Goal: Find specific page/section: Find specific page/section

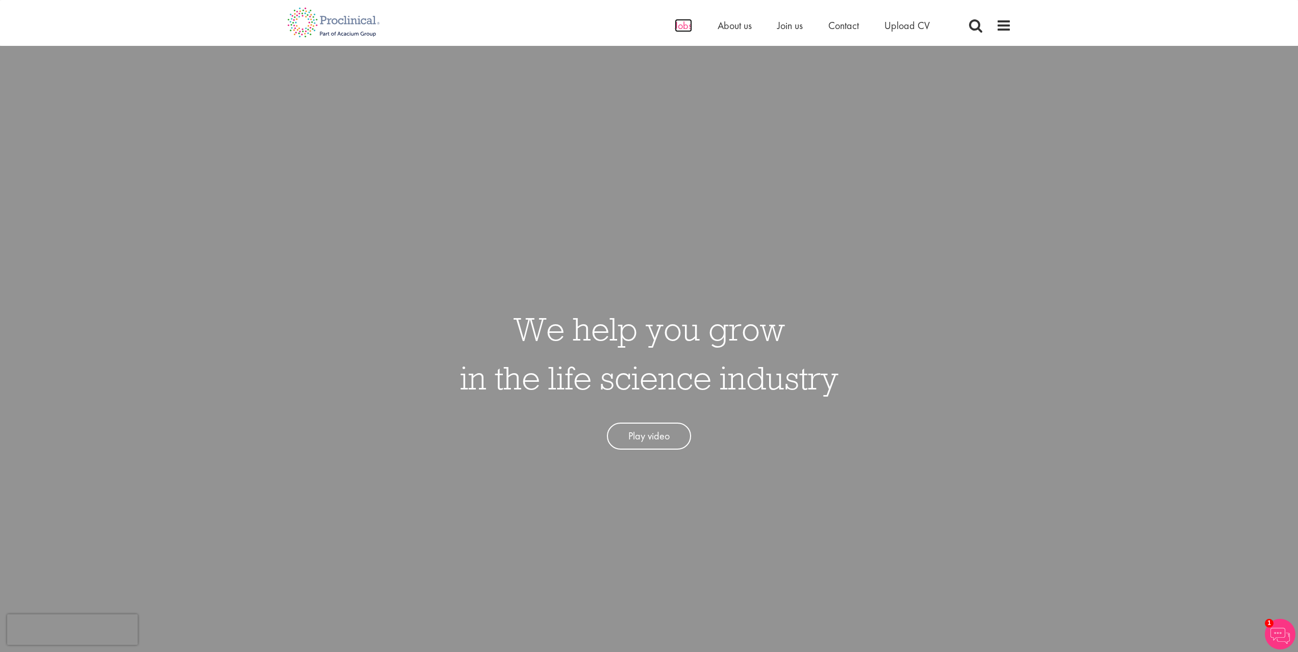
click at [679, 27] on span "Jobs" at bounding box center [683, 25] width 17 height 13
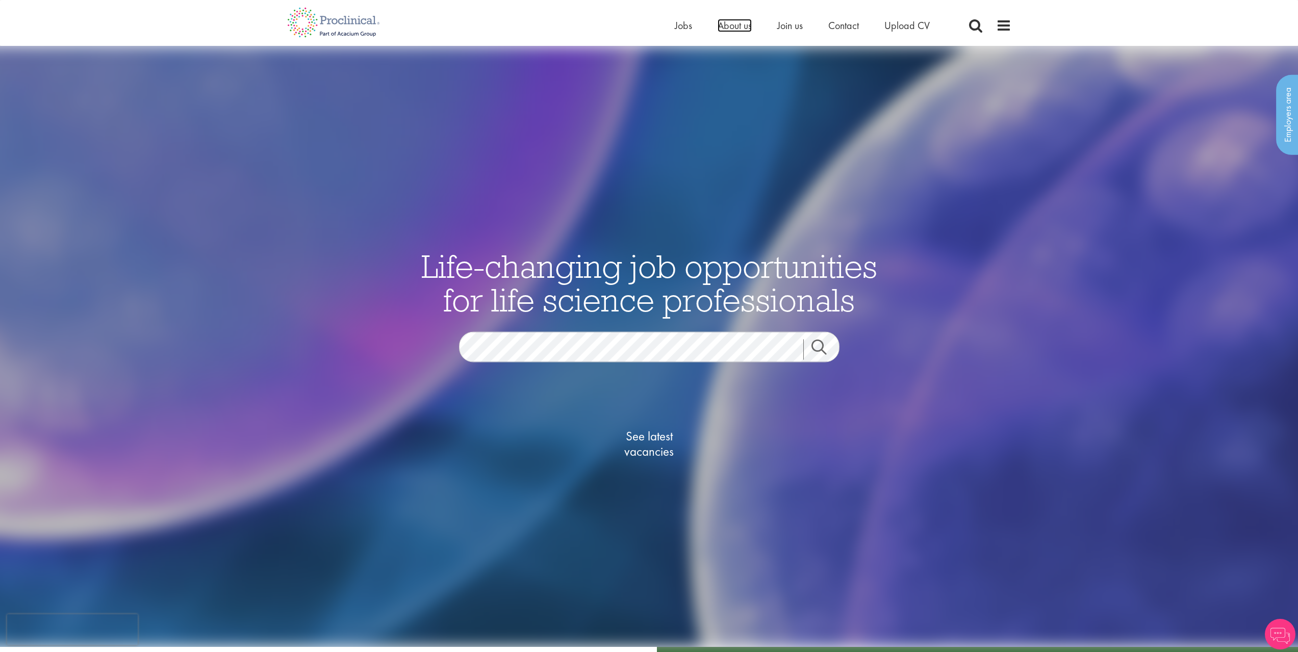
click at [729, 24] on span "About us" at bounding box center [735, 25] width 34 height 13
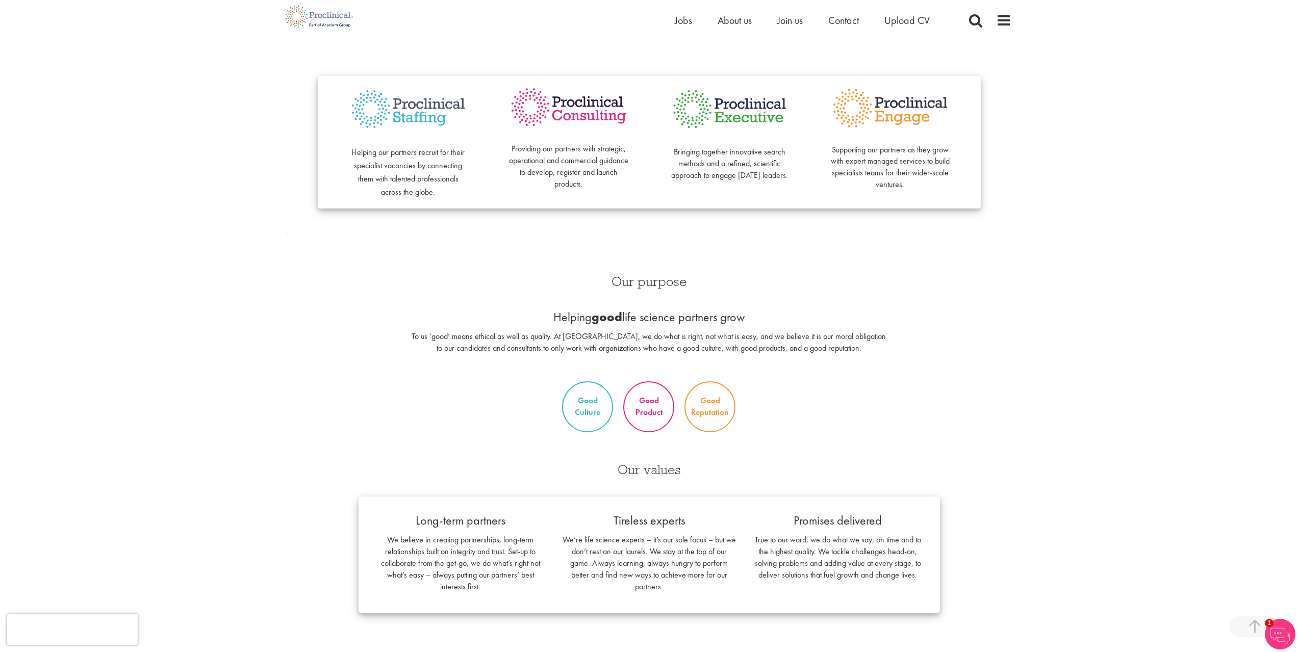
scroll to position [306, 0]
